Goal: Information Seeking & Learning: Check status

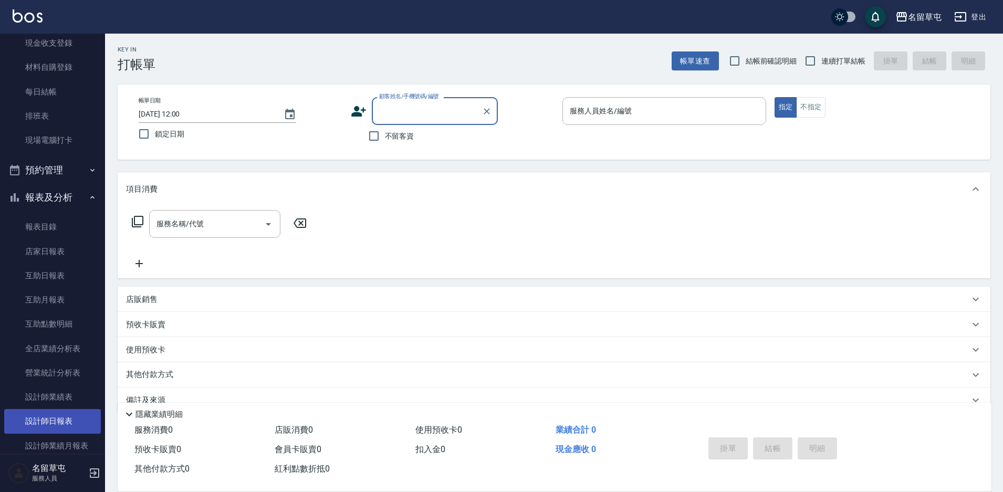
scroll to position [105, 0]
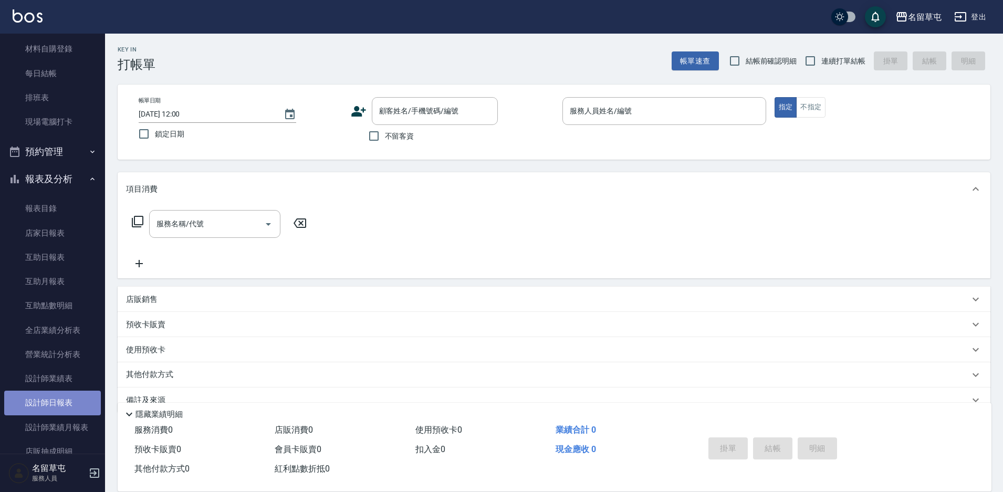
click at [59, 410] on link "設計師日報表" at bounding box center [52, 403] width 97 height 24
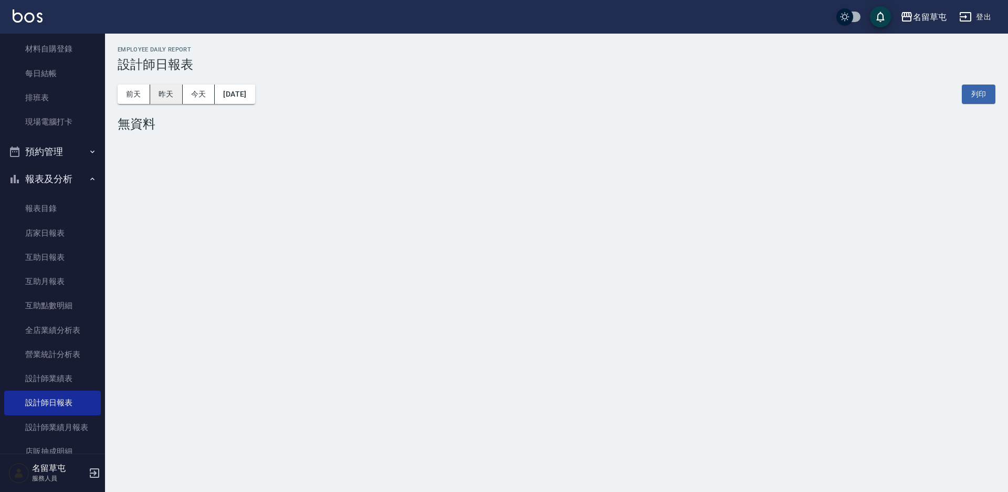
click at [164, 97] on button "昨天" at bounding box center [166, 94] width 33 height 19
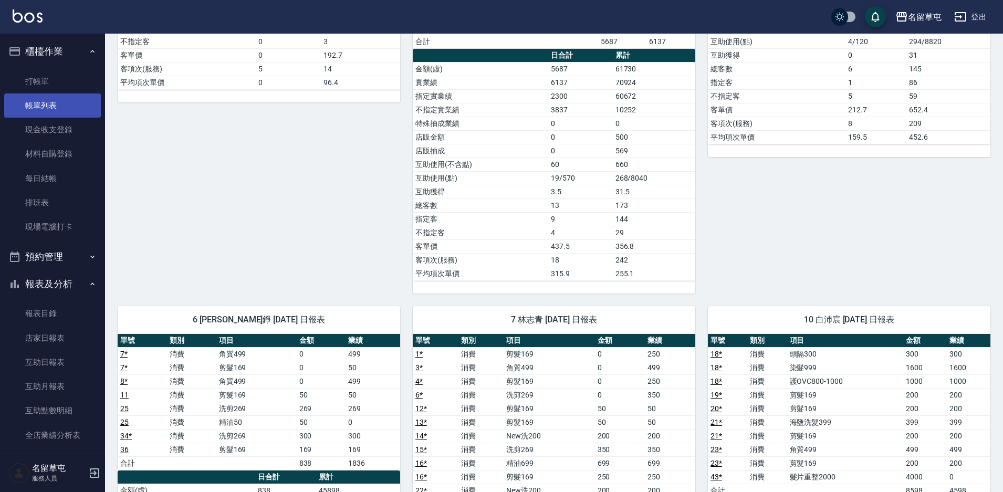
scroll to position [367, 0]
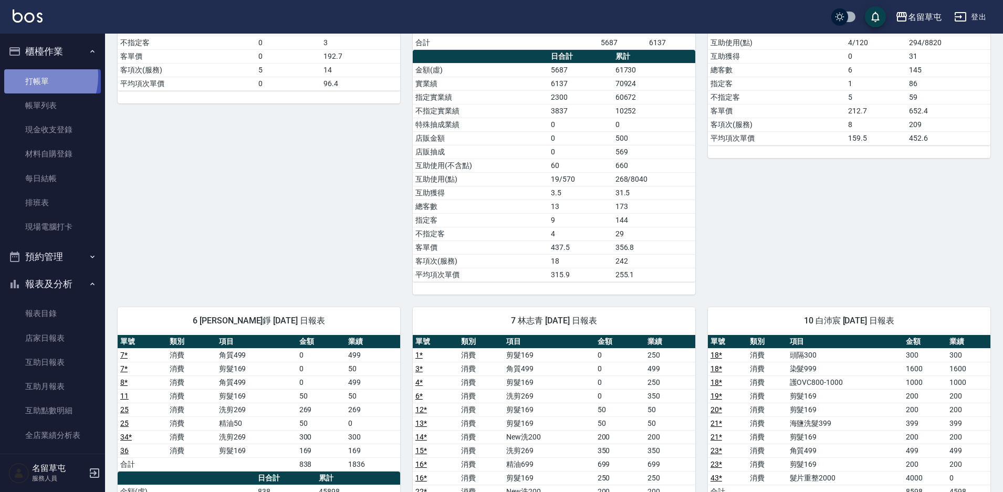
click at [30, 76] on link "打帳單" at bounding box center [52, 81] width 97 height 24
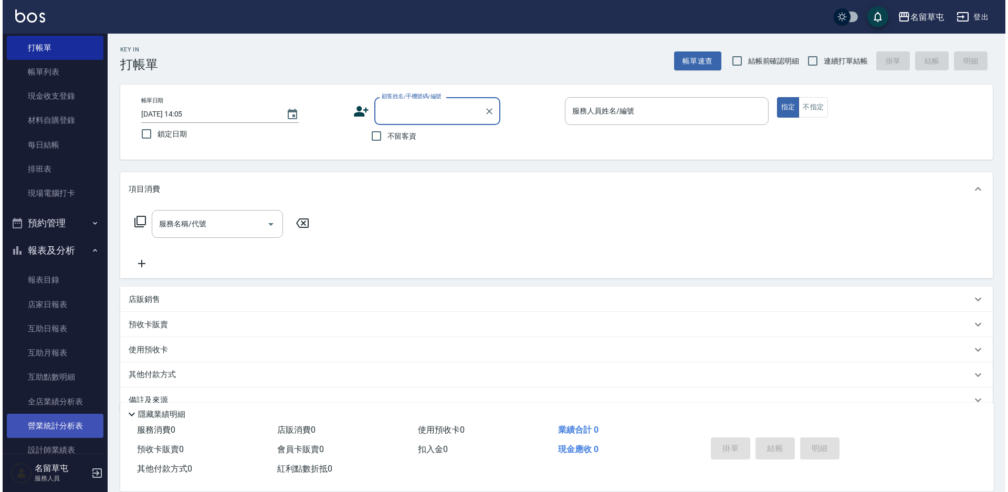
scroll to position [52, 0]
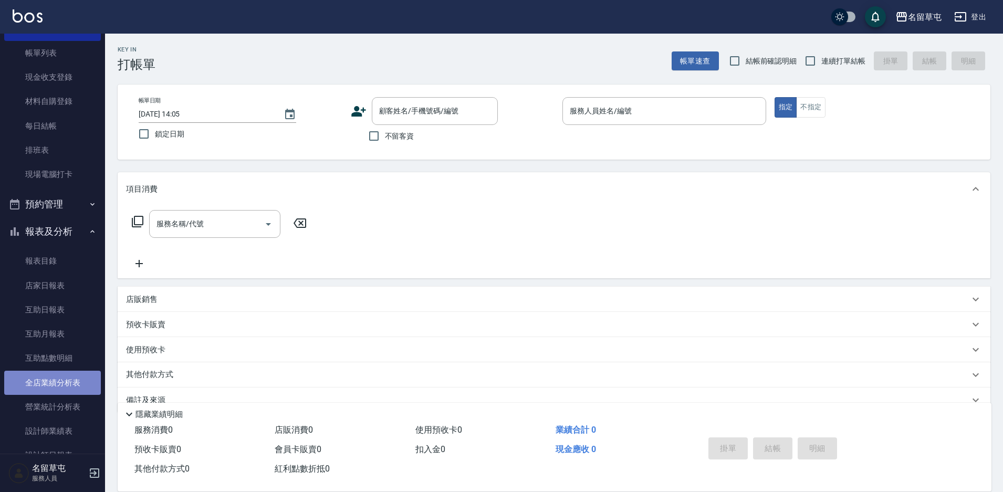
click at [73, 387] on link "全店業績分析表" at bounding box center [52, 383] width 97 height 24
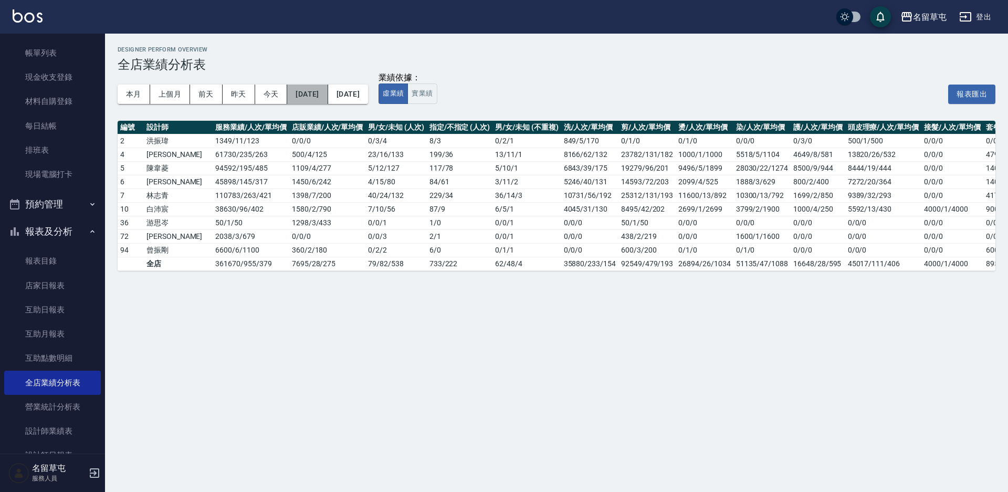
click at [313, 92] on button "[DATE]" at bounding box center [307, 94] width 40 height 19
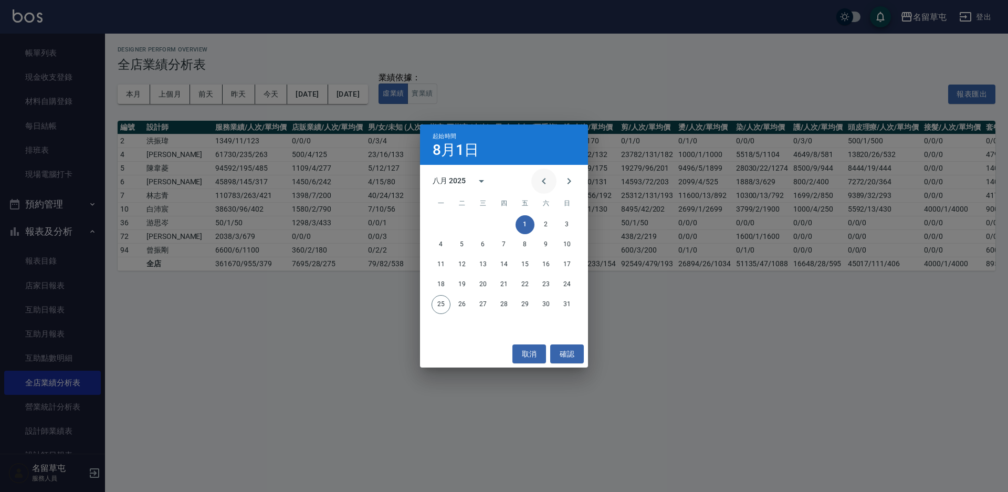
click at [546, 180] on icon "Previous month" at bounding box center [544, 181] width 13 height 13
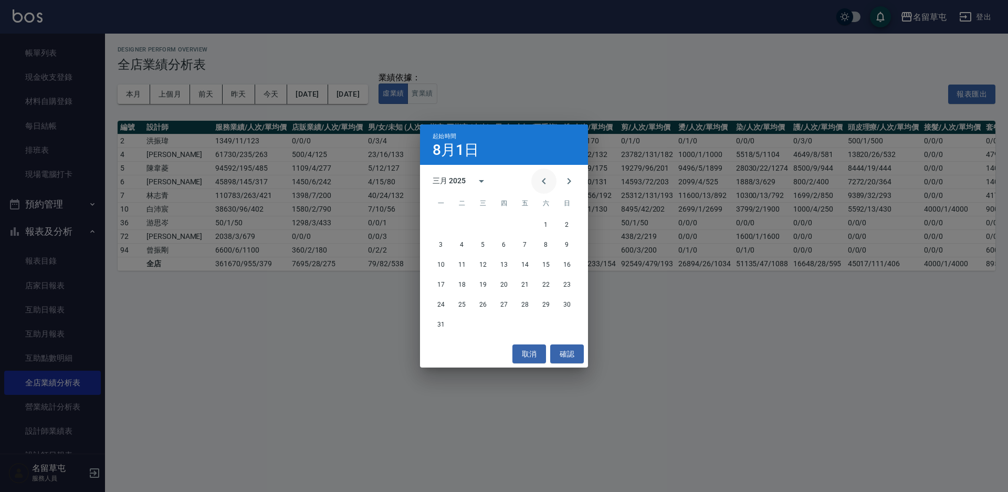
click at [546, 180] on icon "Previous month" at bounding box center [544, 181] width 13 height 13
click at [565, 223] on button "1" at bounding box center [566, 224] width 19 height 19
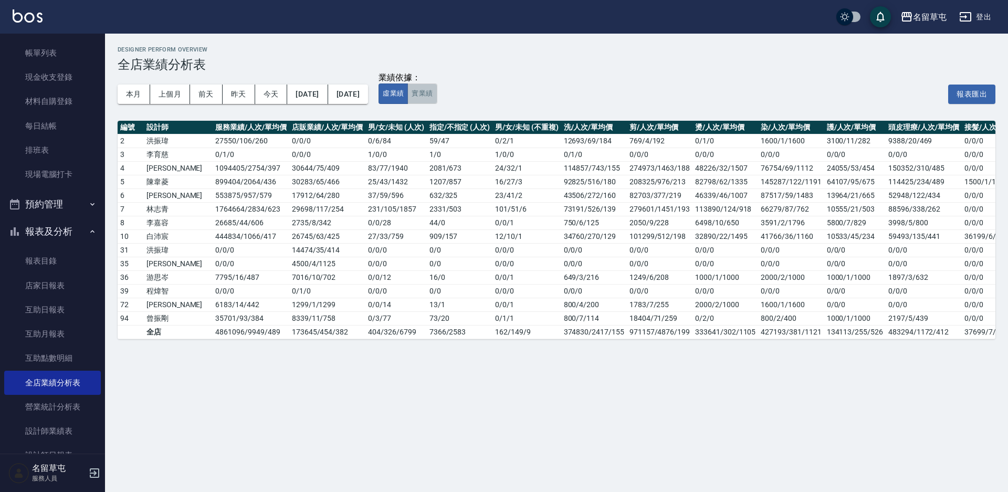
click at [437, 88] on button "實業績" at bounding box center [421, 93] width 29 height 20
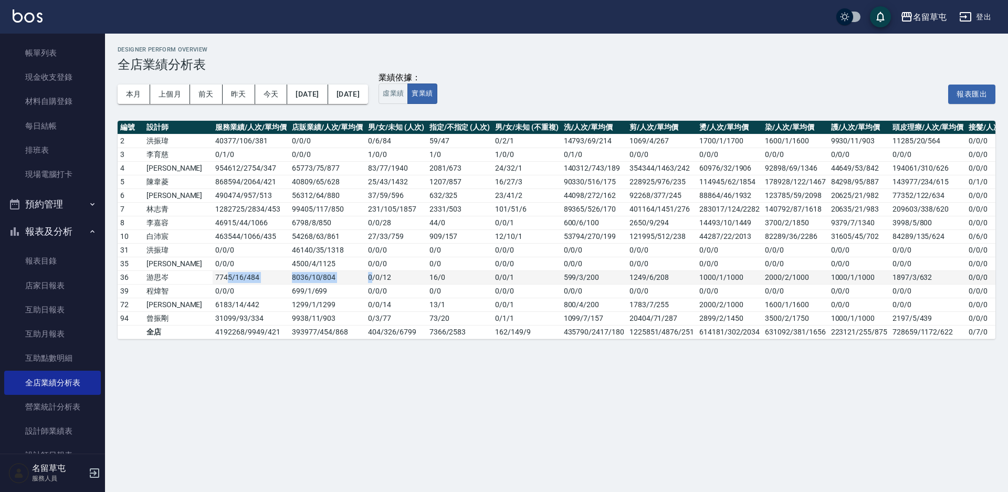
drag, startPoint x: 196, startPoint y: 273, endPoint x: 338, endPoint y: 271, distance: 141.7
click at [338, 271] on tr "36 游思岑 7745 / 16 / 484 8036 / 10 / 804 0 / 0 / 12 16 / 0 0 / 0 / 1 599/3/200 12…" at bounding box center [604, 277] width 972 height 14
click at [325, 270] on td "4500 / 4 / 1125" at bounding box center [327, 264] width 76 height 14
click at [518, 276] on td "0 / 0 / 1" at bounding box center [526, 277] width 68 height 14
drag, startPoint x: 186, startPoint y: 308, endPoint x: 317, endPoint y: 308, distance: 131.2
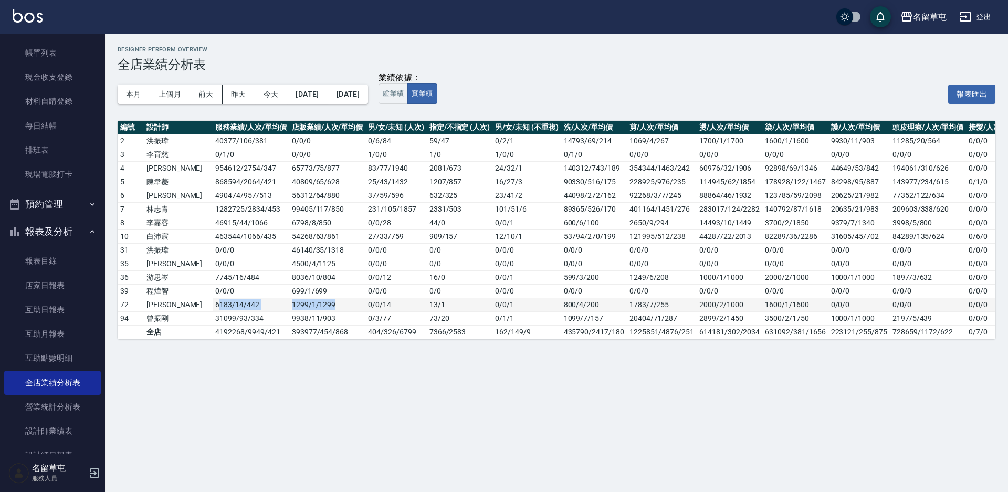
click at [317, 308] on tr "72 潘宇浩 6183 / 14 / 442 1299 / 1 / 1299 0 / 0 / 14 13 / 1 0 / 0 / 1 800/4/200 17…" at bounding box center [604, 305] width 972 height 14
click at [317, 308] on td "1299 / 1 / 1299" at bounding box center [327, 305] width 76 height 14
click at [326, 90] on button "[DATE]" at bounding box center [307, 94] width 40 height 19
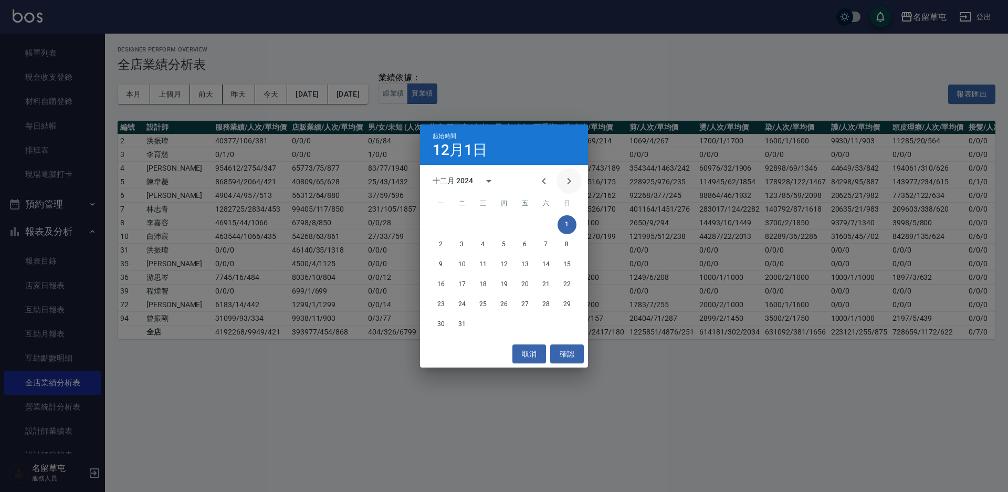
click at [573, 177] on icon "Next month" at bounding box center [569, 181] width 13 height 13
click at [482, 228] on button "1" at bounding box center [482, 224] width 19 height 19
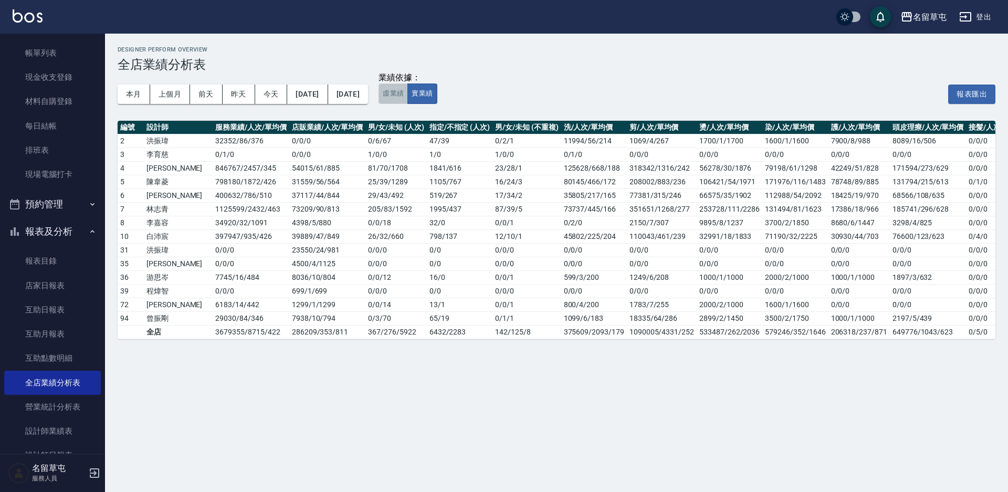
click at [408, 93] on button "虛業績" at bounding box center [392, 93] width 29 height 20
